Goal: Register for event/course

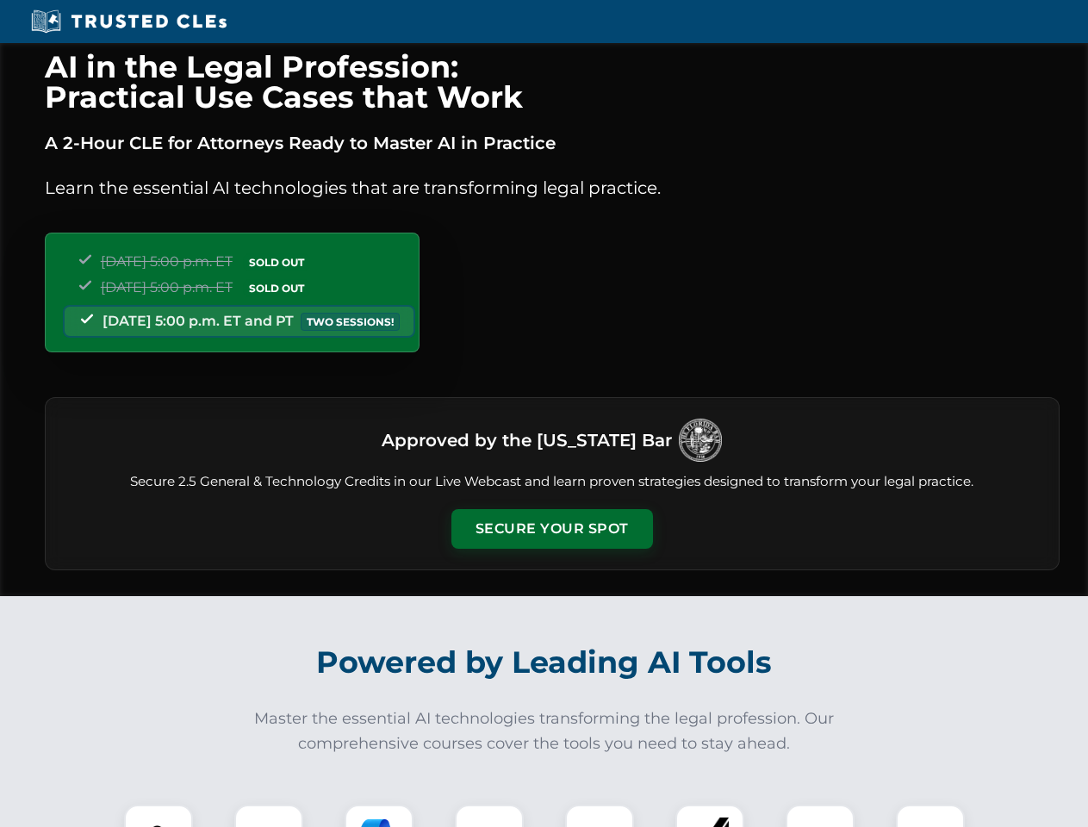
click at [551, 529] on button "Secure Your Spot" at bounding box center [552, 529] width 202 height 40
click at [159, 816] on img at bounding box center [159, 839] width 50 height 50
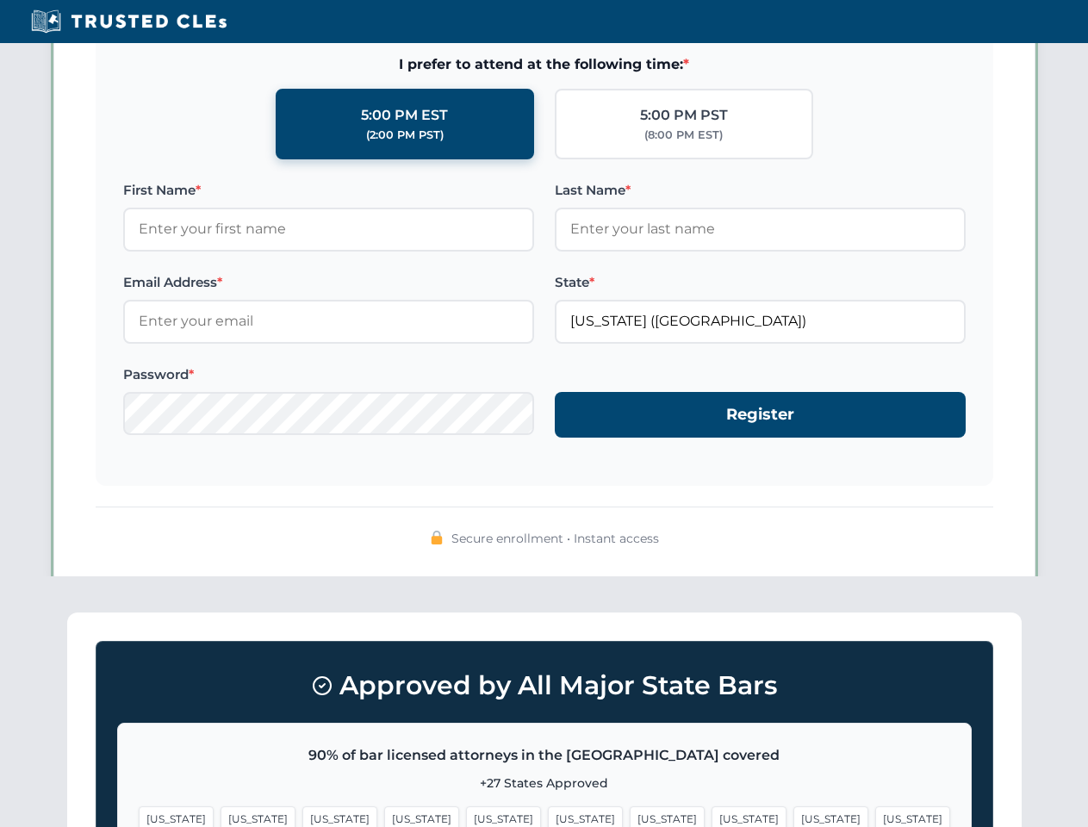
click at [630, 816] on span "[US_STATE]" at bounding box center [667, 818] width 75 height 25
click at [793, 816] on span "[US_STATE]" at bounding box center [830, 818] width 75 height 25
